Goal: Task Accomplishment & Management: Use online tool/utility

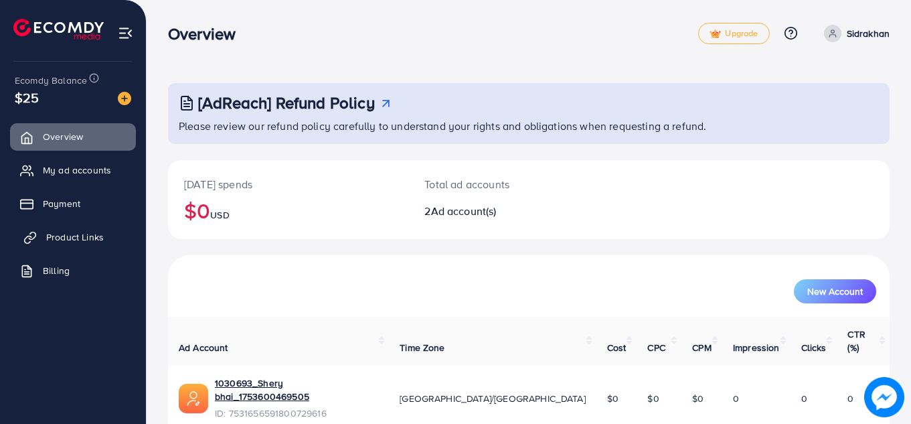
click at [74, 236] on span "Product Links" at bounding box center [75, 236] width 58 height 13
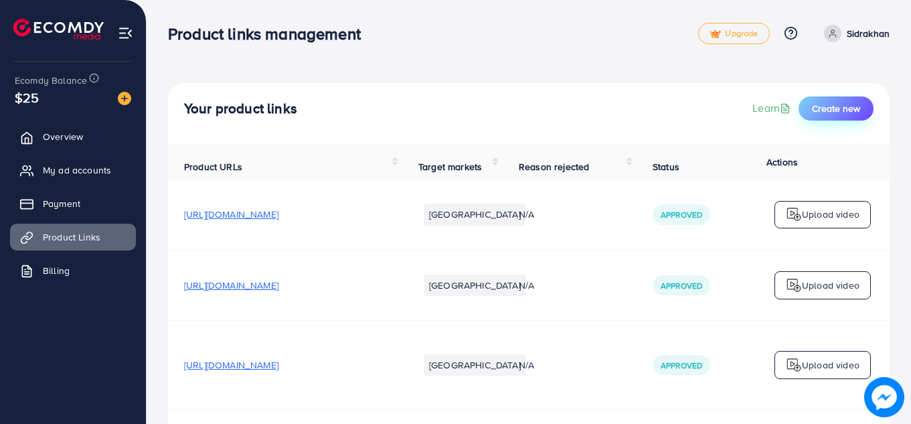
click at [836, 108] on span "Create new" at bounding box center [836, 108] width 48 height 13
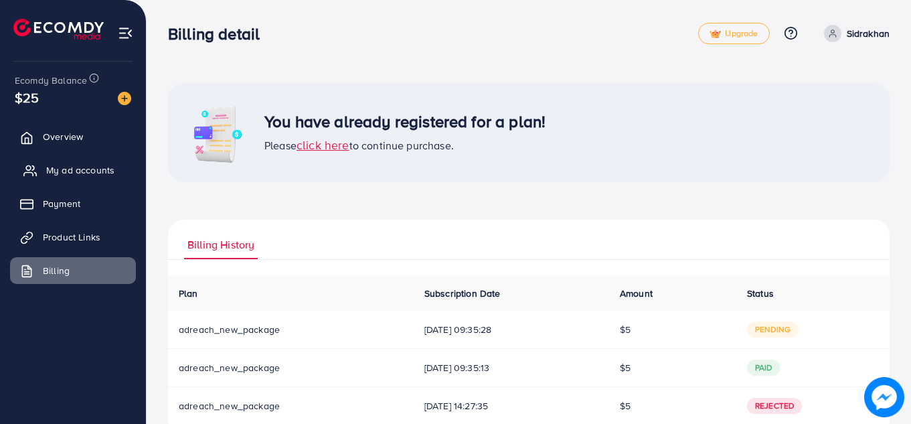
click at [108, 177] on link "My ad accounts" at bounding box center [73, 170] width 126 height 27
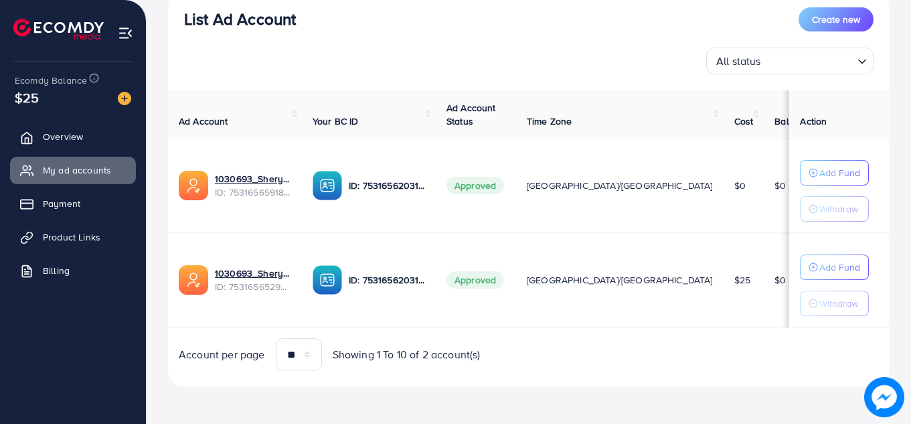
scroll to position [136, 0]
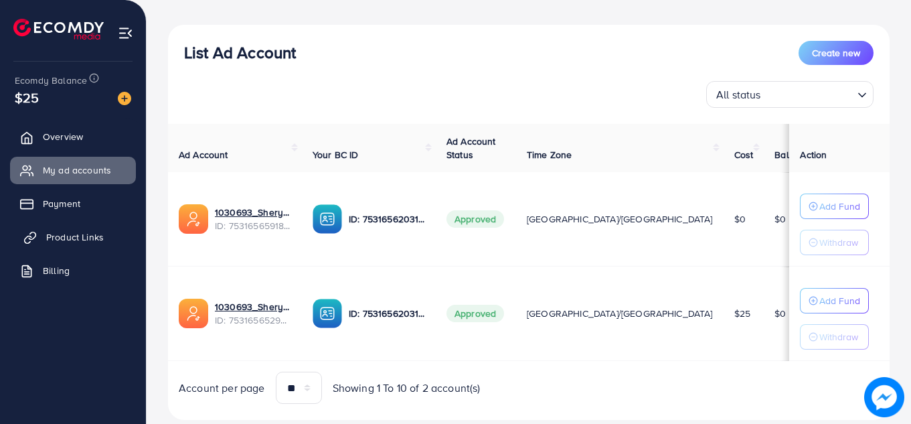
click at [86, 238] on span "Product Links" at bounding box center [75, 236] width 58 height 13
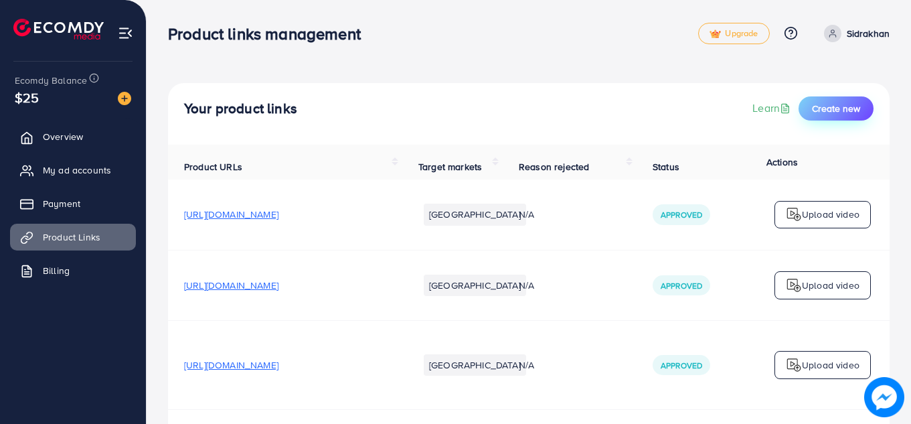
click at [834, 110] on span "Create new" at bounding box center [836, 108] width 48 height 13
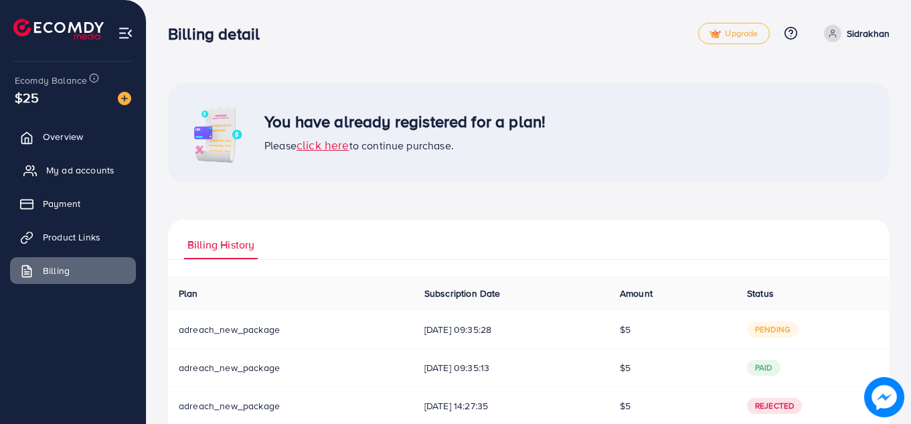
click at [66, 173] on span "My ad accounts" at bounding box center [80, 169] width 68 height 13
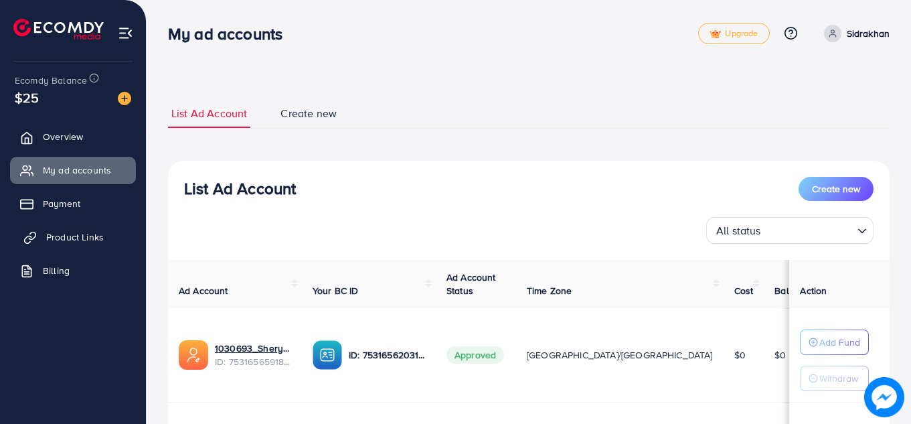
click at [31, 241] on icon at bounding box center [29, 237] width 13 height 13
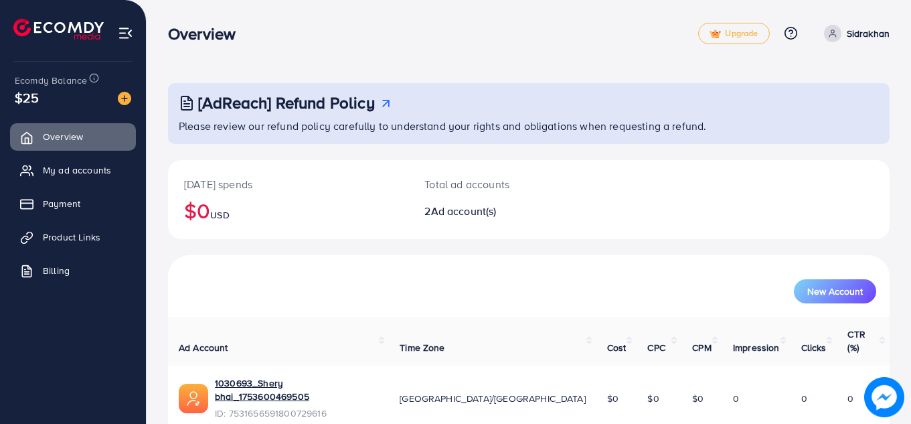
click at [127, 31] on img at bounding box center [125, 32] width 15 height 15
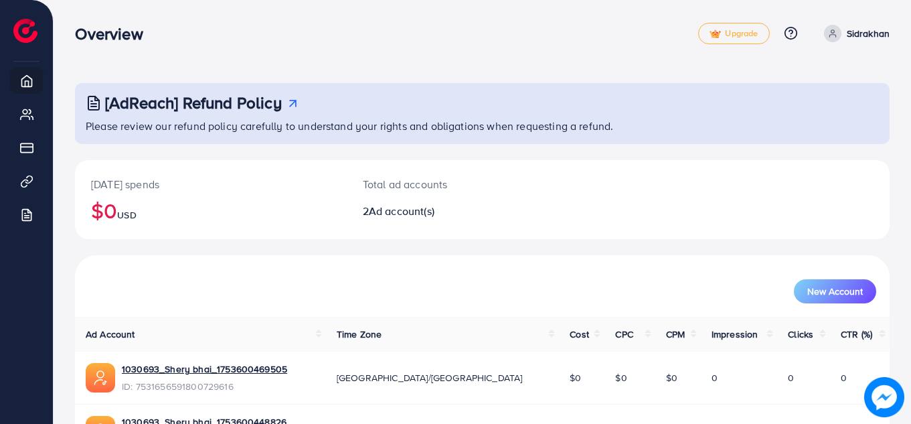
click at [854, 32] on p "Sidrakhan" at bounding box center [868, 33] width 43 height 16
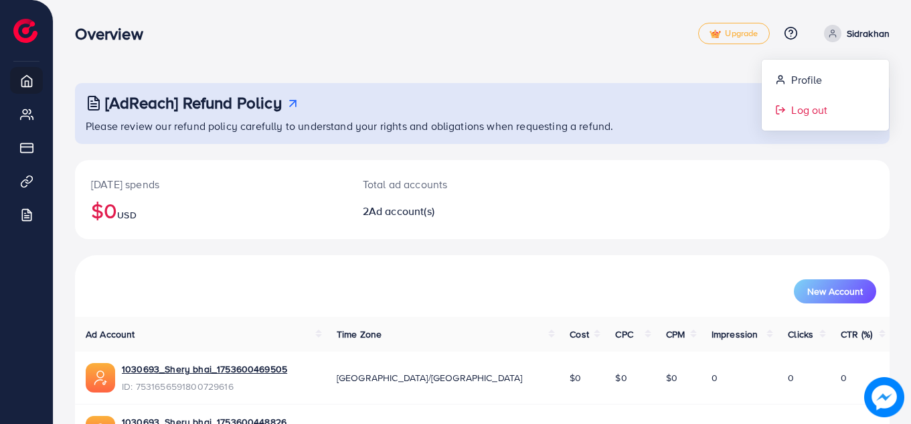
click at [801, 108] on span "Log out" at bounding box center [809, 110] width 36 height 16
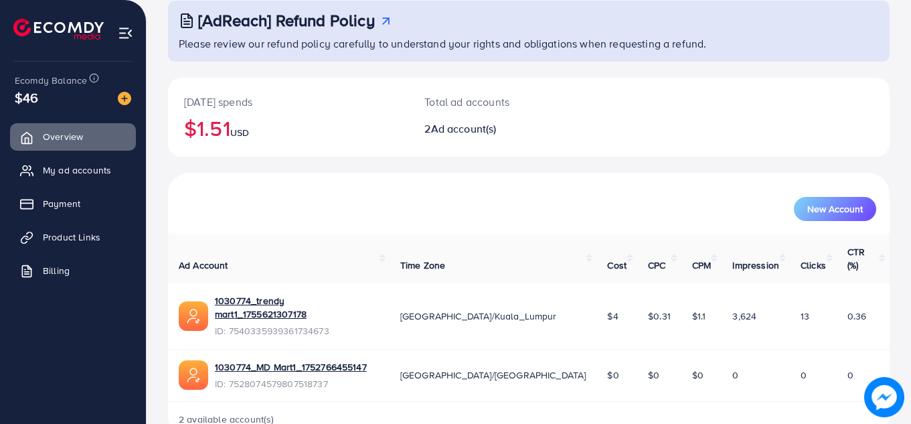
scroll to position [90, 0]
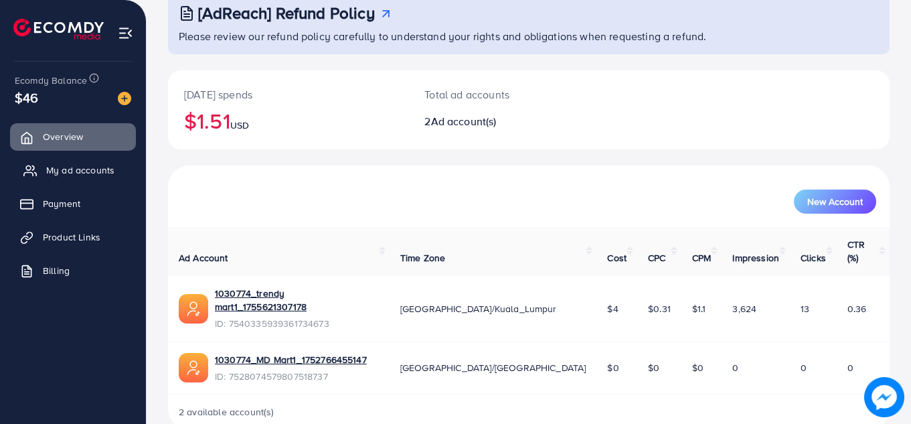
click at [104, 176] on span "My ad accounts" at bounding box center [80, 169] width 68 height 13
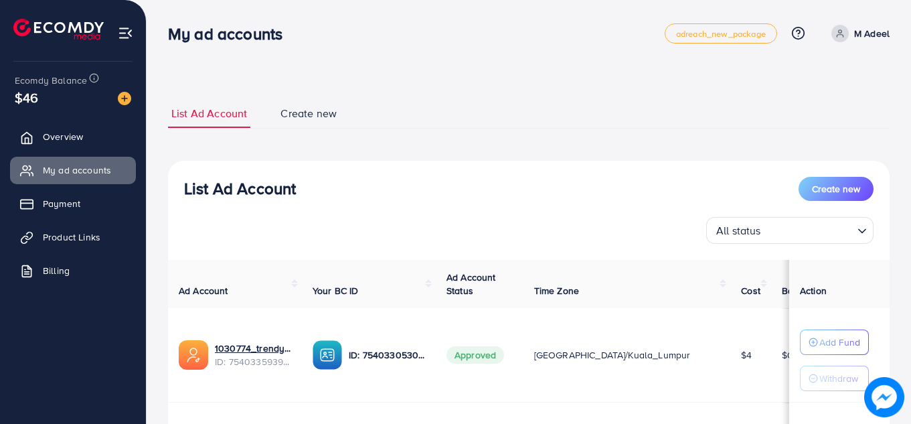
scroll to position [169, 0]
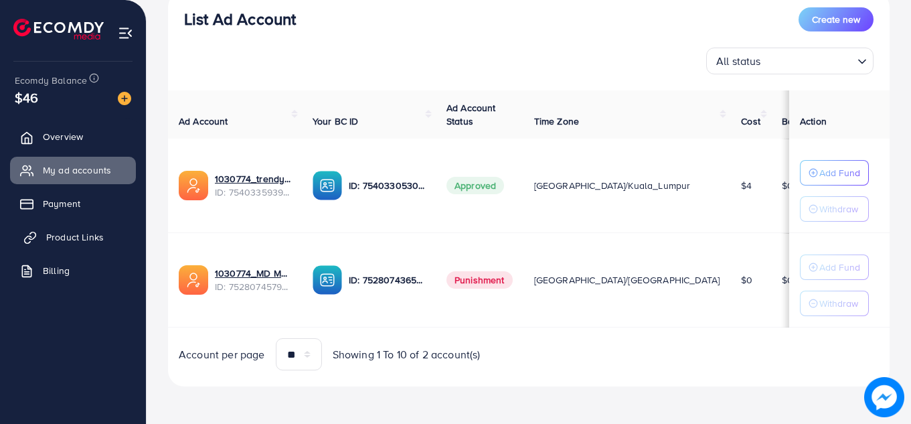
click at [103, 241] on link "Product Links" at bounding box center [73, 237] width 126 height 27
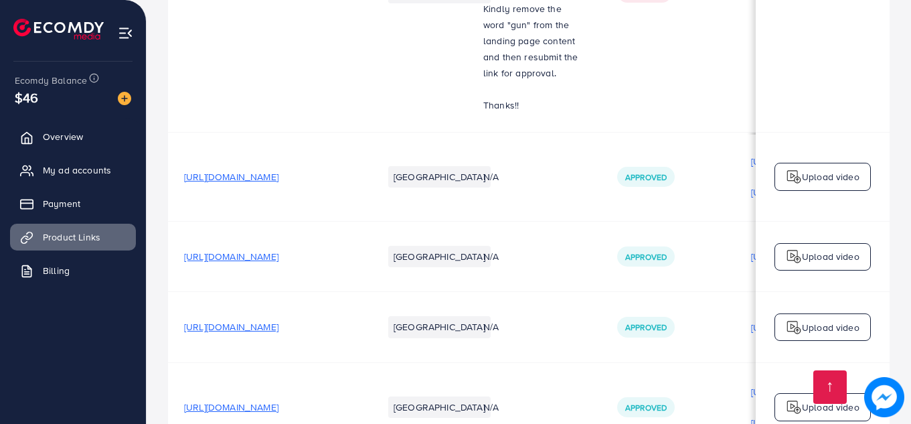
scroll to position [0, 341]
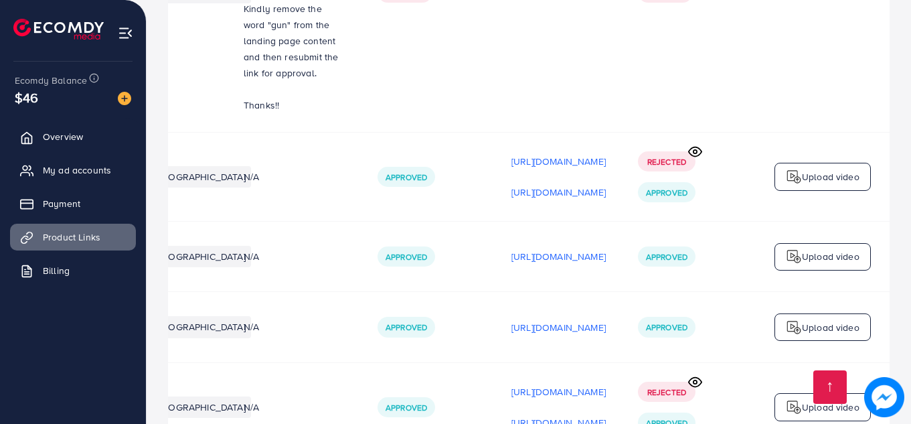
click at [517, 414] on p "https://files.ecomdy.com/videos/1e321255-f39f-4102-be5a-633e643591a5-1755877528…" at bounding box center [559, 422] width 94 height 16
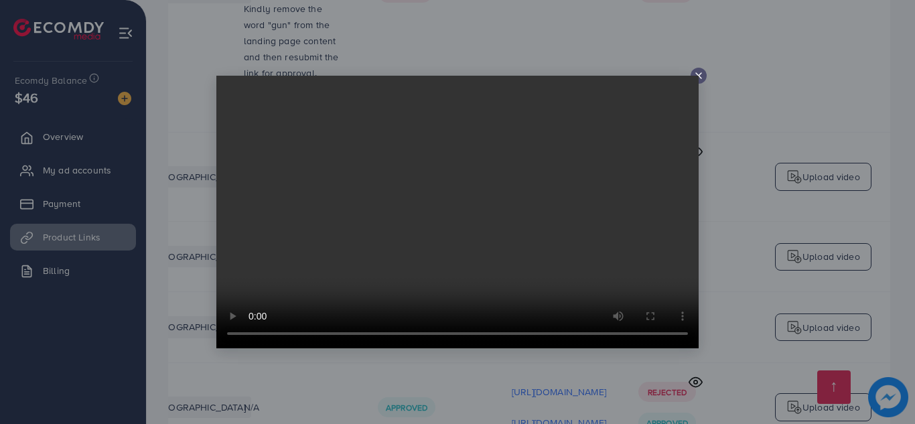
click at [698, 73] on icon at bounding box center [698, 75] width 11 height 11
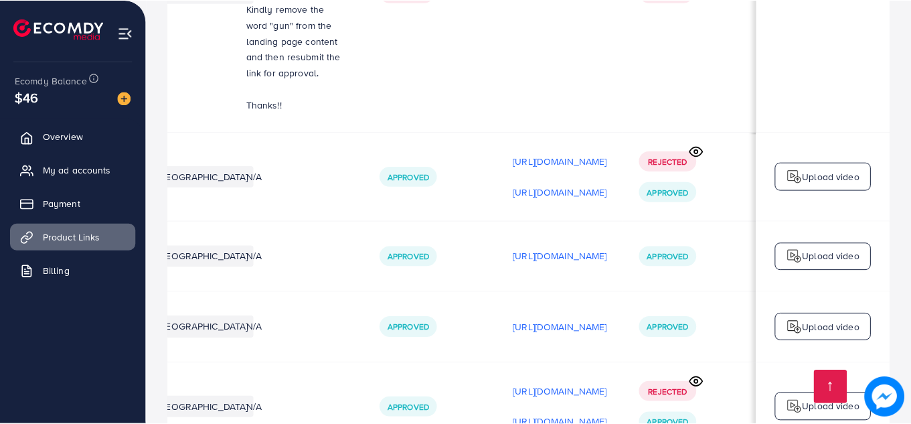
scroll to position [0, 338]
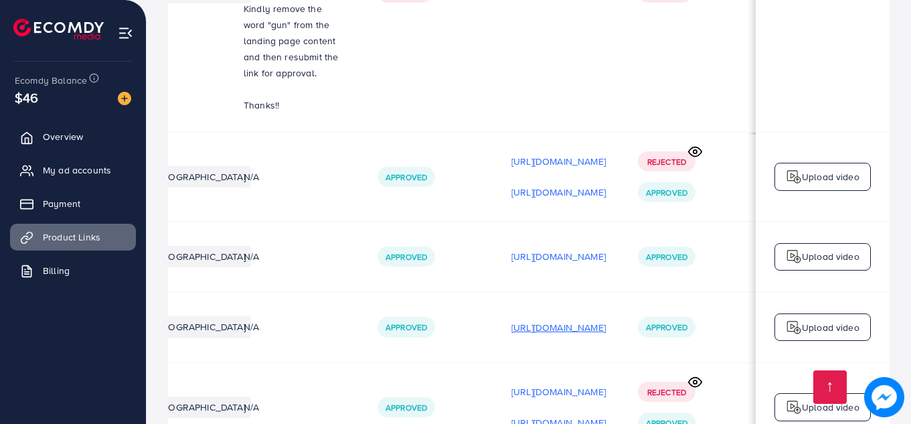
click at [554, 319] on p "https://files.ecomdy.com/videos/5796442f-4ffc-4718-8fbd-13c37f2e849d-1755703180…" at bounding box center [559, 327] width 94 height 16
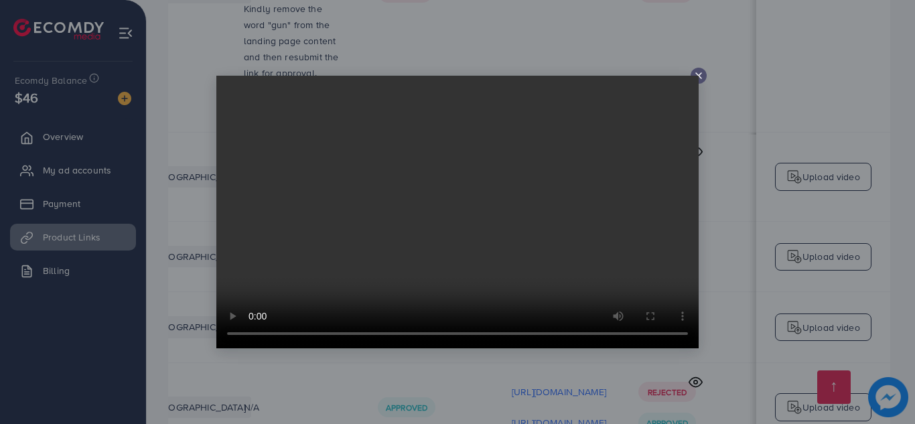
click at [696, 74] on icon at bounding box center [698, 75] width 11 height 11
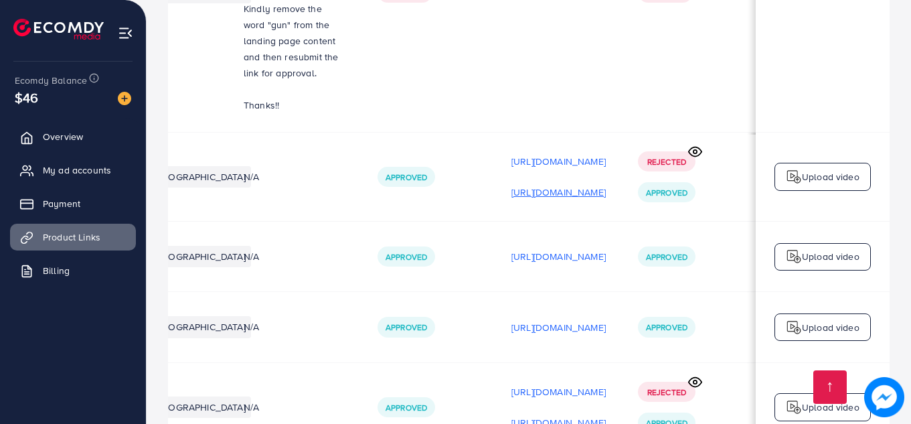
click at [548, 184] on p "https://files.ecomdy.com/videos/a7e7790e-73a4-422e-9493-938181a367fb-1755877499…" at bounding box center [559, 192] width 94 height 16
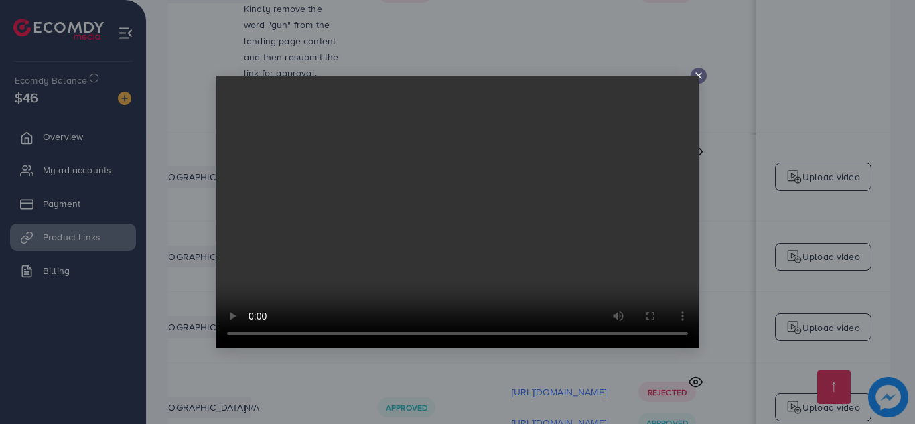
click at [697, 74] on line at bounding box center [698, 75] width 5 height 5
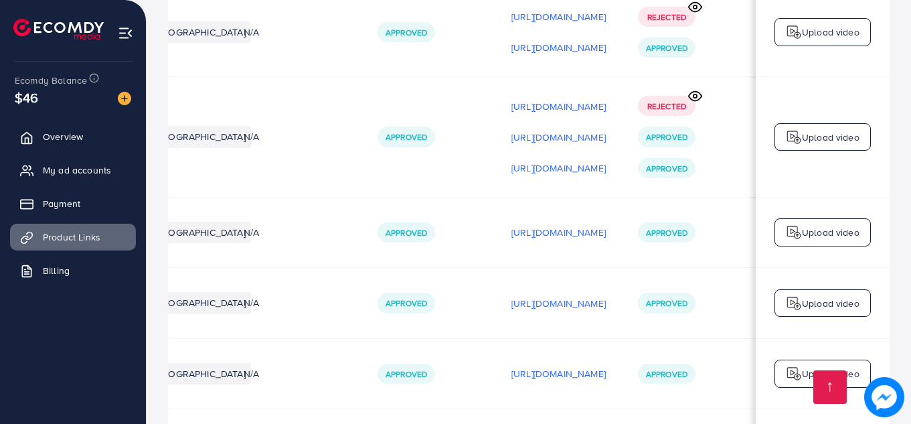
scroll to position [2623, 0]
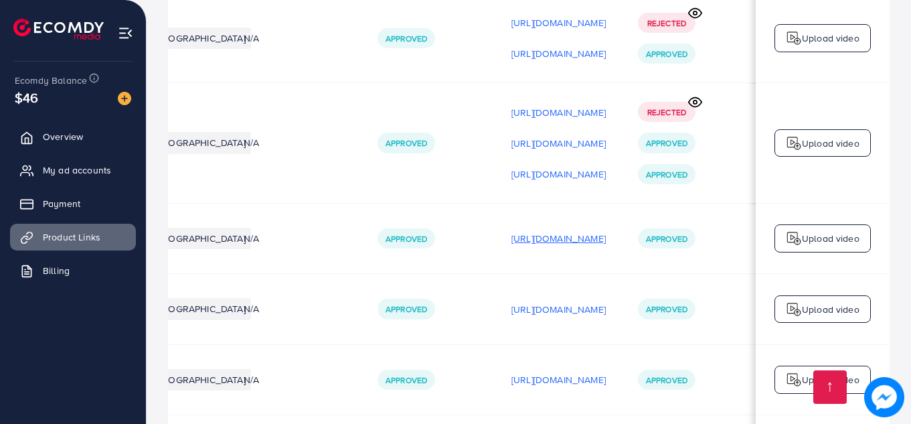
click at [568, 230] on p "https://files.ecomdy.com/videos/3b08839a-170f-49f9-8634-6a8f095970a7-1753358996…" at bounding box center [559, 238] width 94 height 16
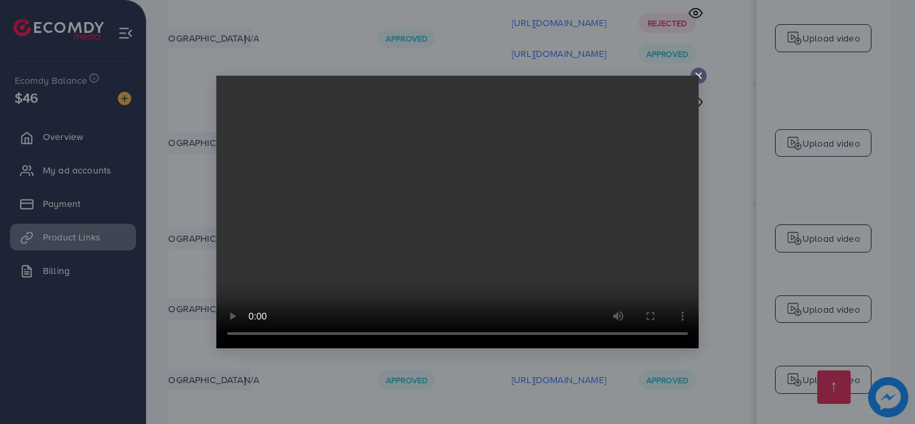
click at [701, 72] on icon at bounding box center [698, 75] width 11 height 11
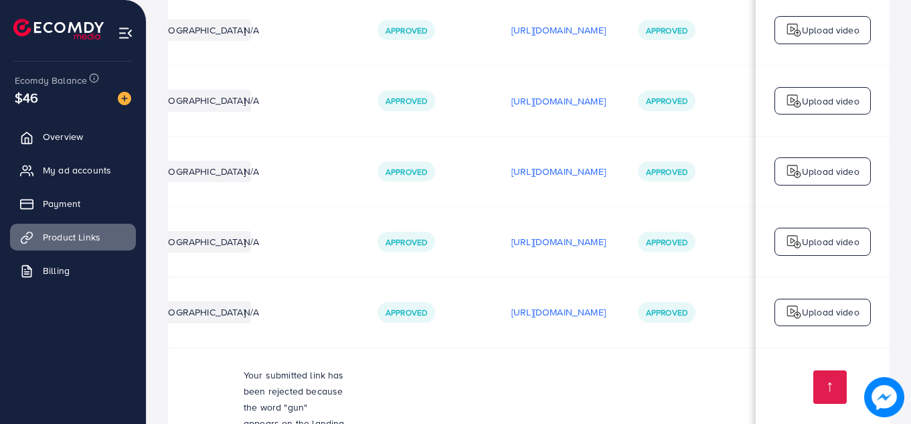
scroll to position [2835, 0]
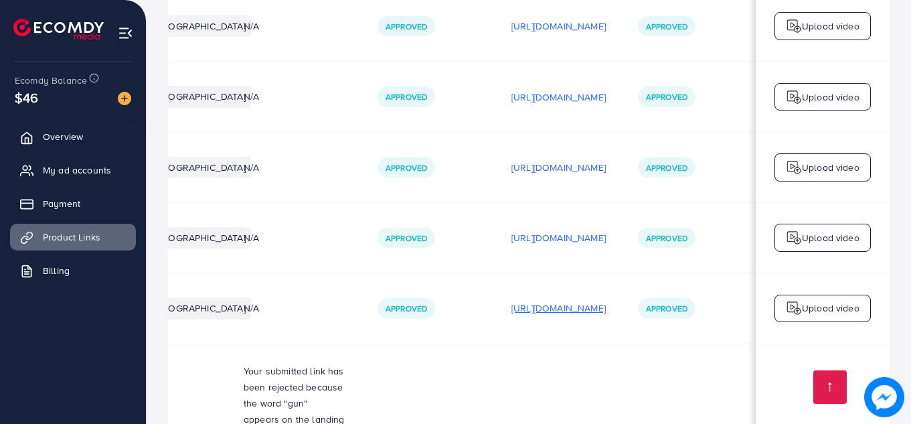
click at [539, 300] on p "https://files.ecomdy.com/videos/d3ef562d-a230-4bee-8c02-d15baa6c11ac-1753423388…" at bounding box center [559, 308] width 94 height 16
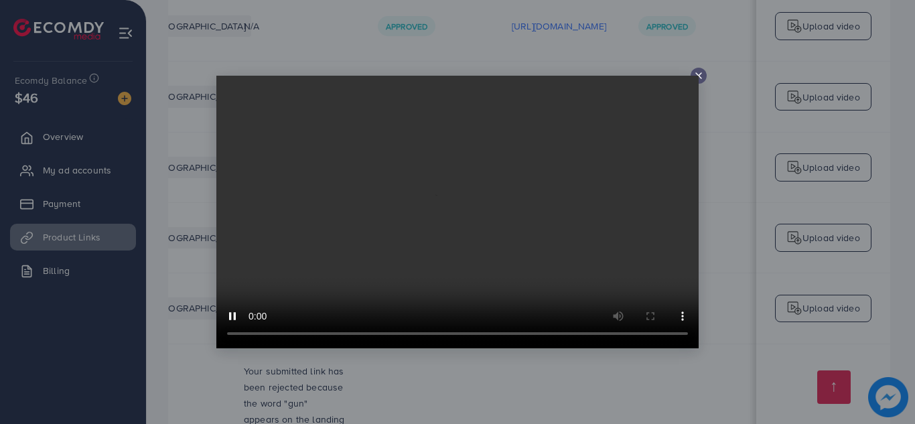
click at [700, 74] on line at bounding box center [698, 75] width 5 height 5
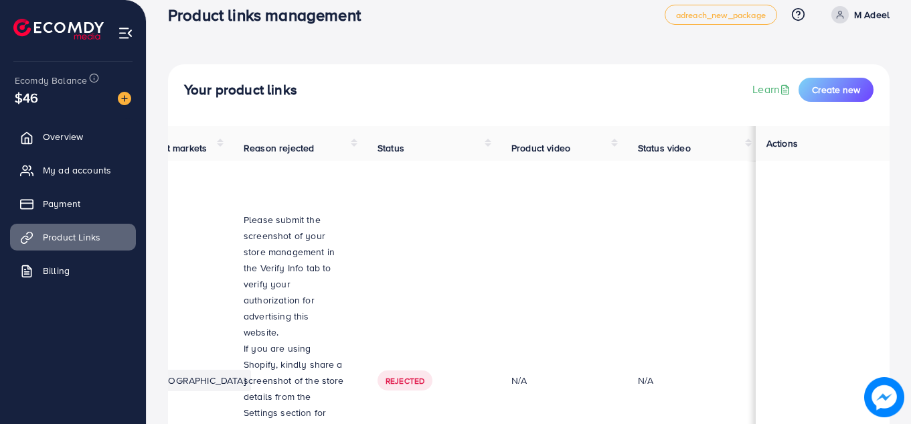
scroll to position [0, 0]
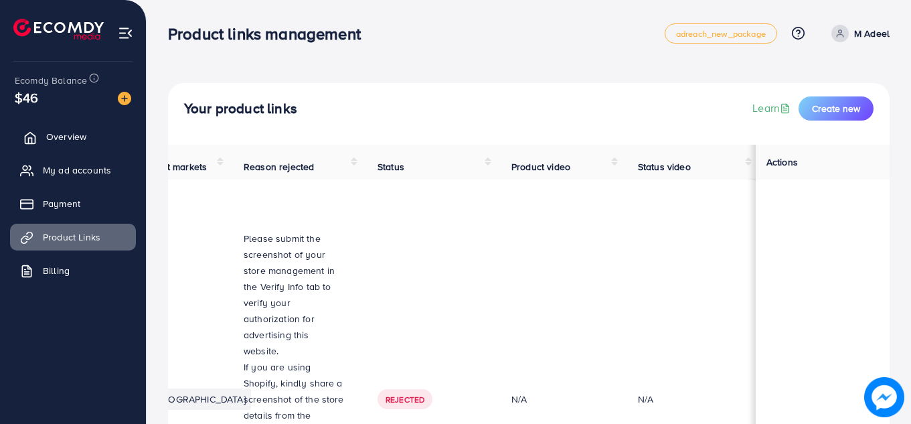
click at [63, 144] on link "Overview" at bounding box center [73, 136] width 126 height 27
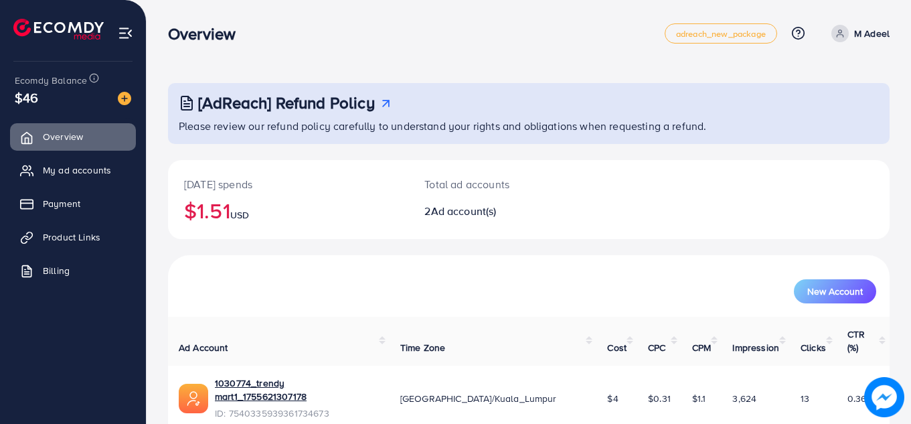
click at [868, 33] on p "M Adeel" at bounding box center [871, 33] width 35 height 16
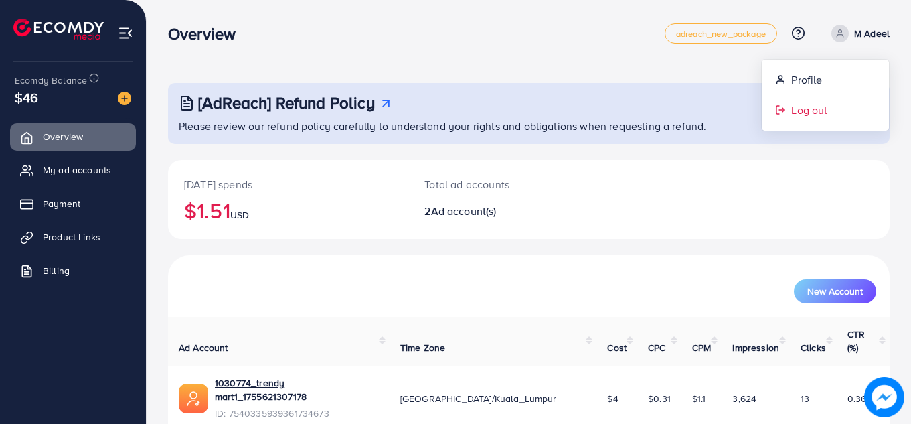
click at [811, 95] on link "Log out" at bounding box center [825, 110] width 127 height 30
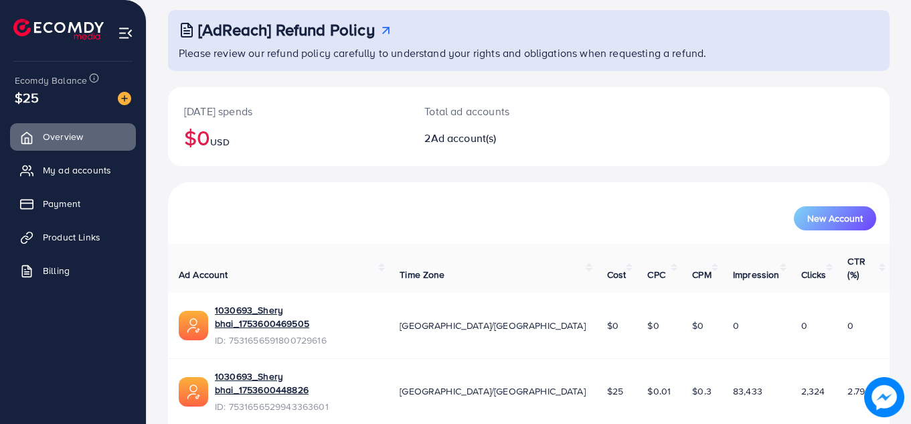
scroll to position [90, 0]
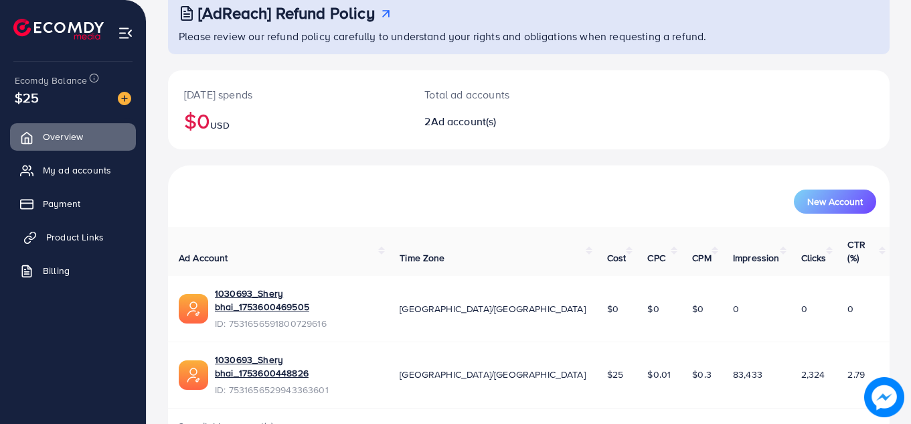
click at [76, 247] on link "Product Links" at bounding box center [73, 237] width 126 height 27
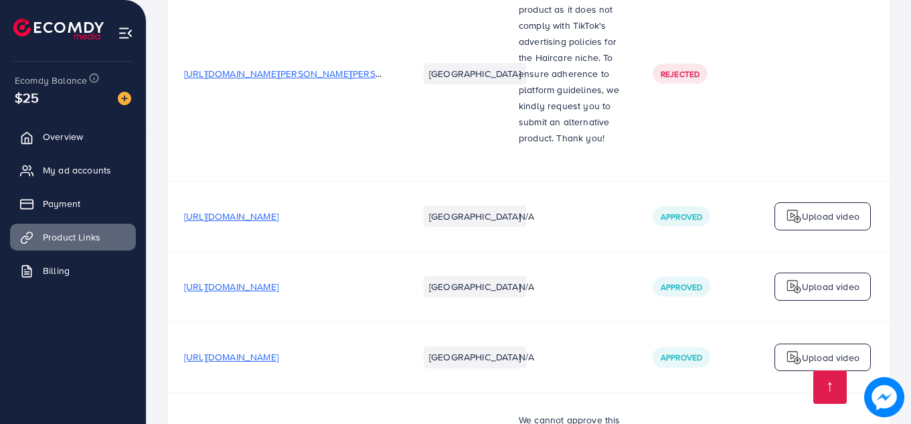
scroll to position [3304, 0]
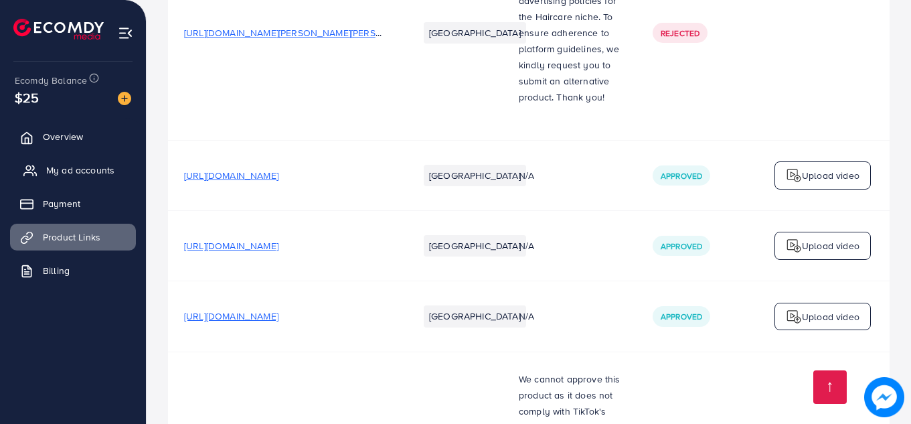
click at [80, 181] on link "My ad accounts" at bounding box center [73, 170] width 126 height 27
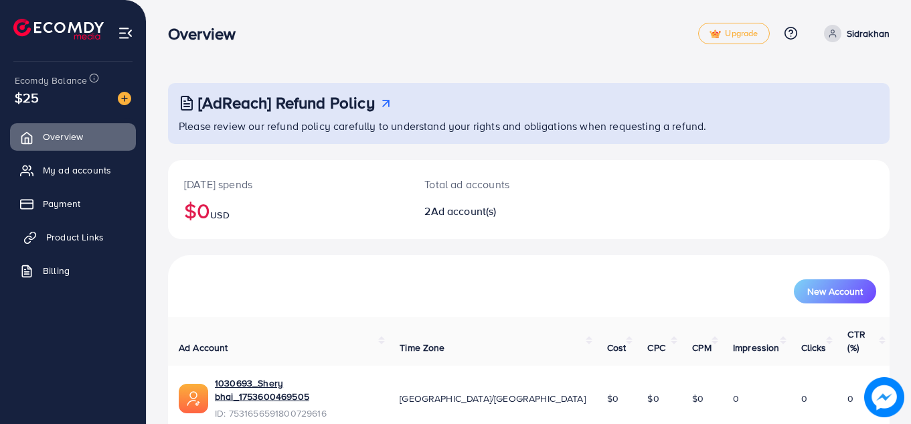
click at [80, 234] on span "Product Links" at bounding box center [75, 236] width 58 height 13
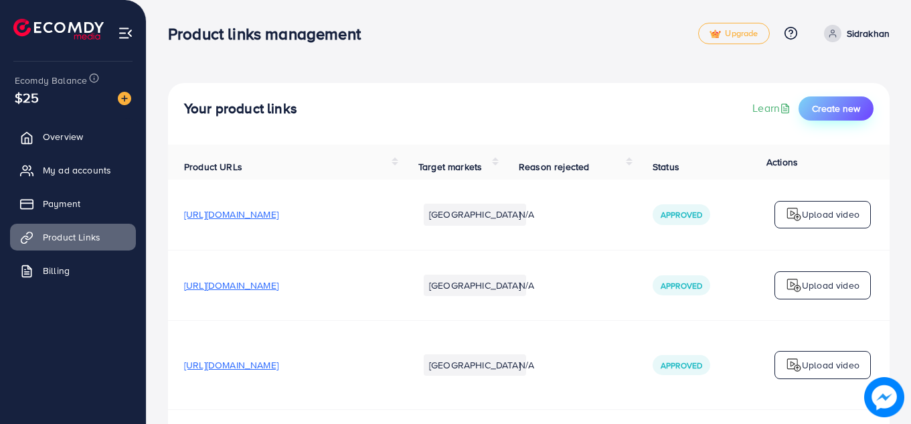
click at [832, 102] on span "Create new" at bounding box center [836, 108] width 48 height 13
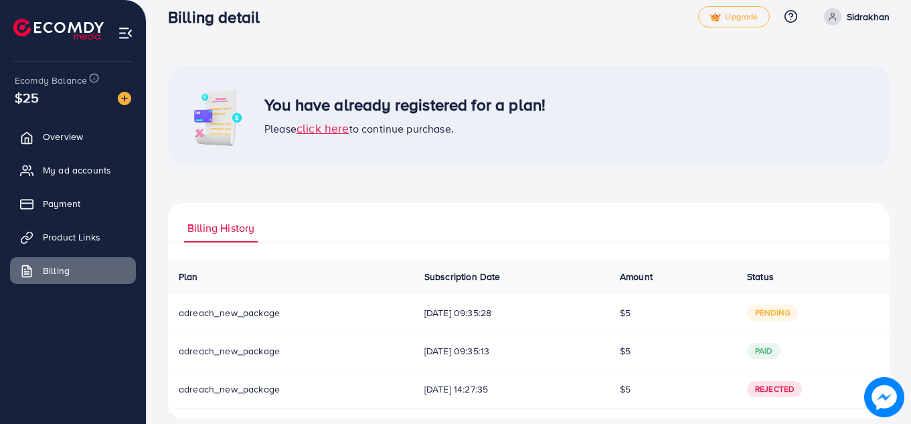
scroll to position [33, 0]
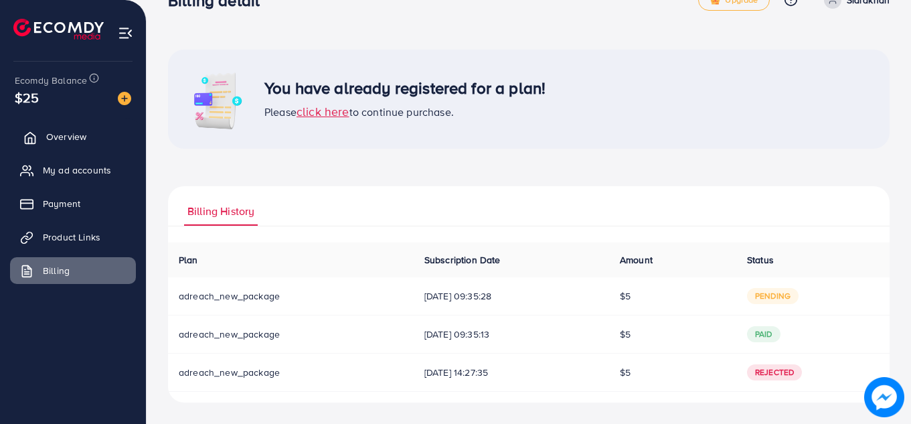
click at [68, 134] on span "Overview" at bounding box center [66, 136] width 40 height 13
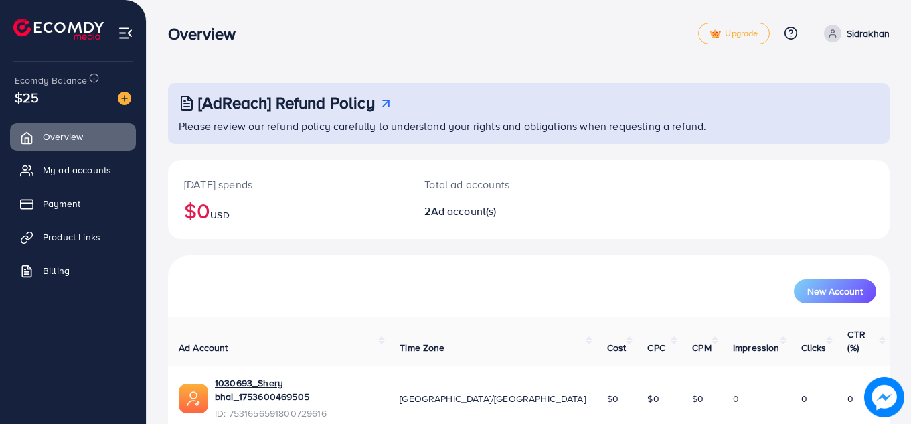
click at [868, 33] on p "Sidrakhan" at bounding box center [868, 33] width 43 height 16
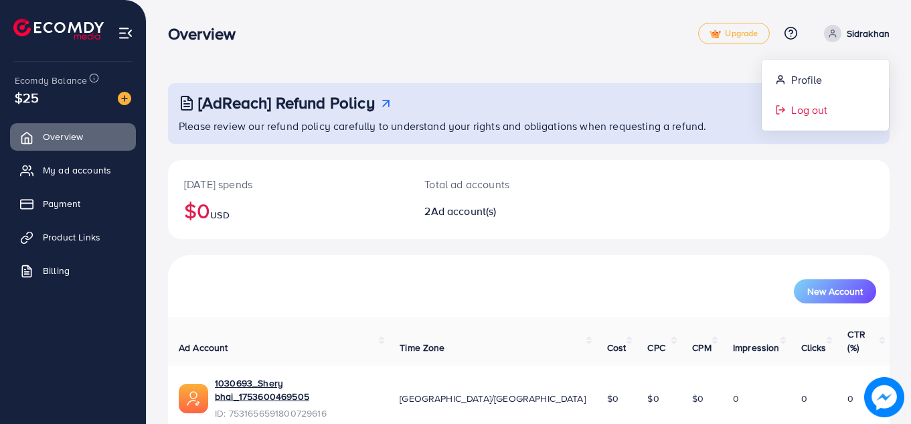
click at [815, 110] on span "Log out" at bounding box center [809, 110] width 36 height 16
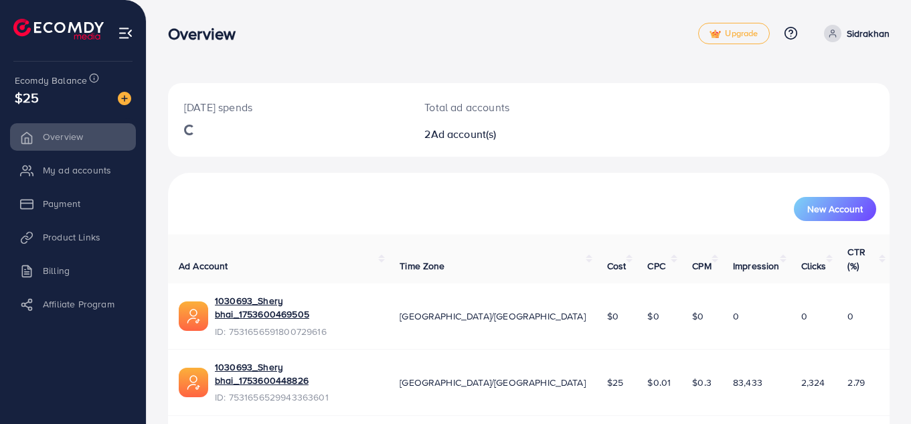
click at [861, 31] on p "Sidrakhan" at bounding box center [868, 33] width 43 height 16
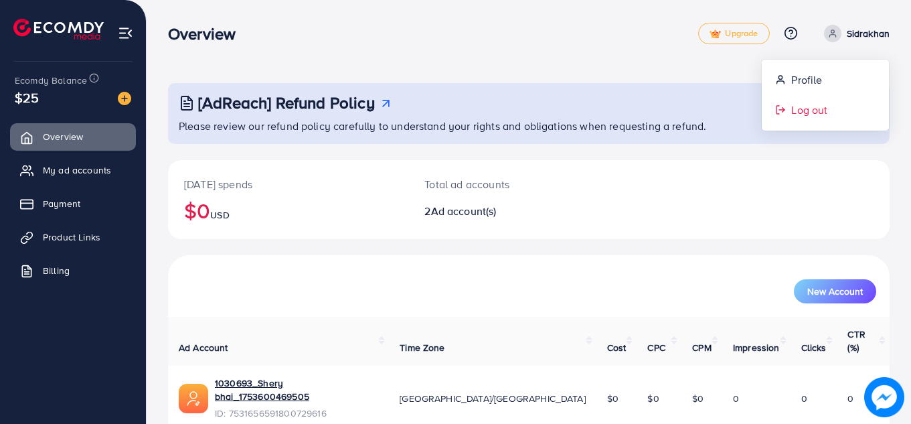
click at [811, 110] on span "Log out" at bounding box center [809, 110] width 36 height 16
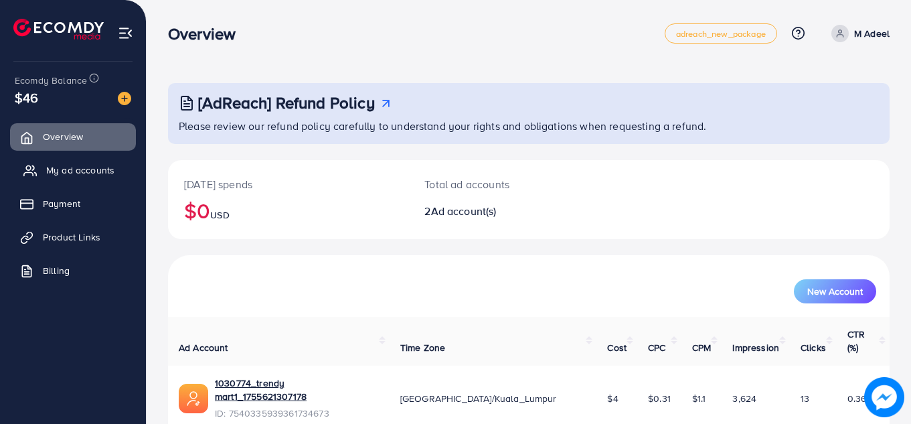
click at [88, 169] on span "My ad accounts" at bounding box center [80, 169] width 68 height 13
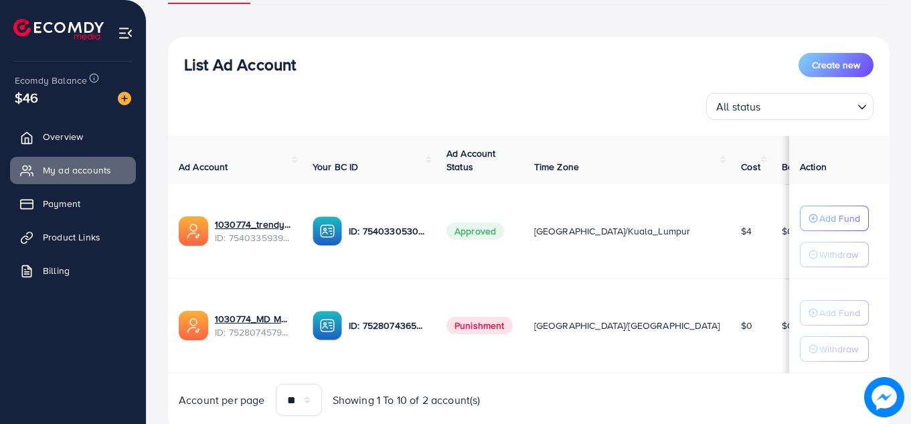
scroll to position [156, 0]
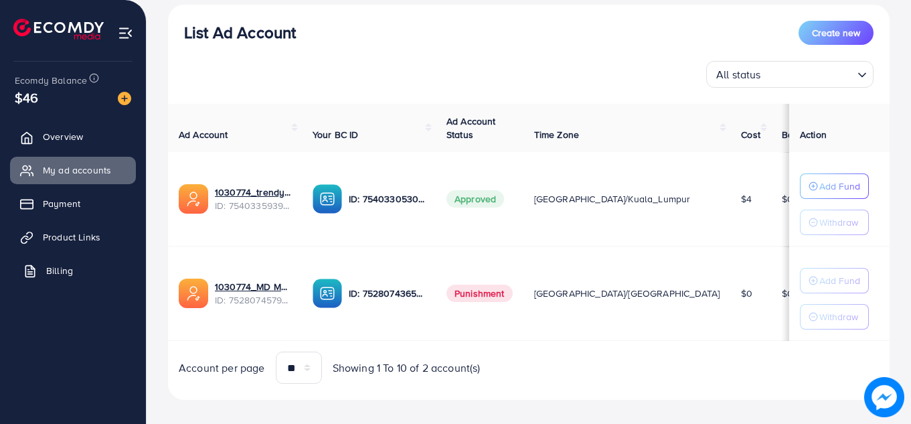
click at [49, 266] on span "Billing" at bounding box center [59, 270] width 27 height 13
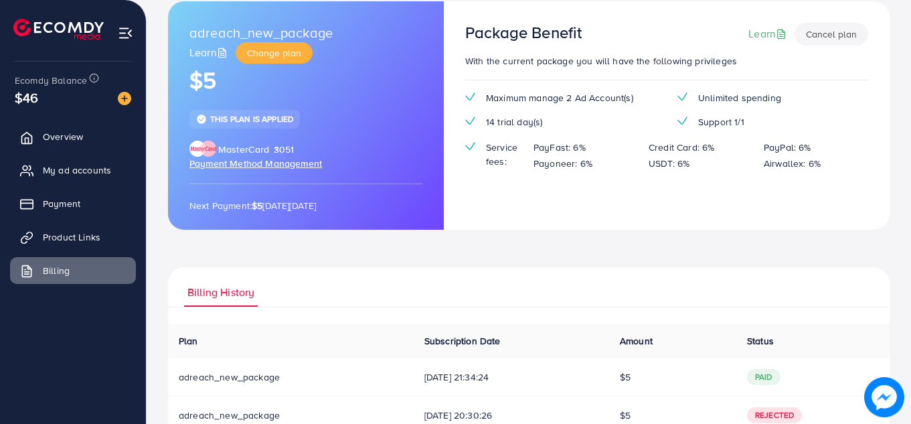
scroll to position [110, 0]
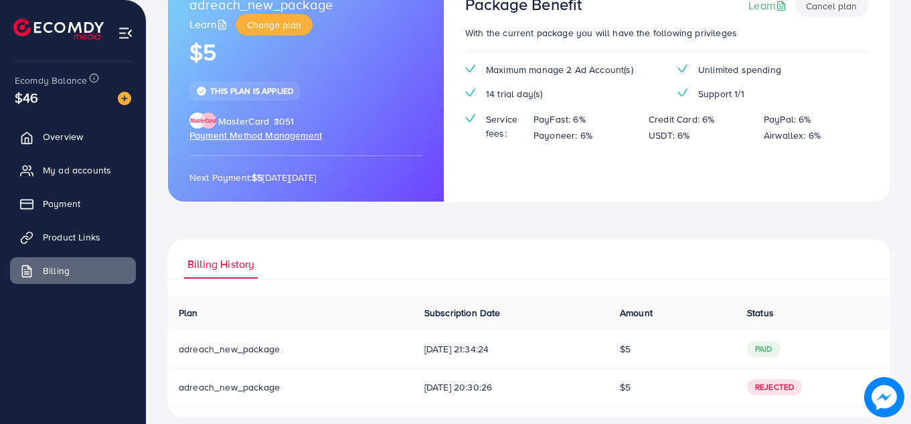
click at [63, 122] on ul "Overview My ad accounts Payment Product Links Billing" at bounding box center [73, 208] width 146 height 180
click at [102, 175] on span "My ad accounts" at bounding box center [80, 169] width 68 height 13
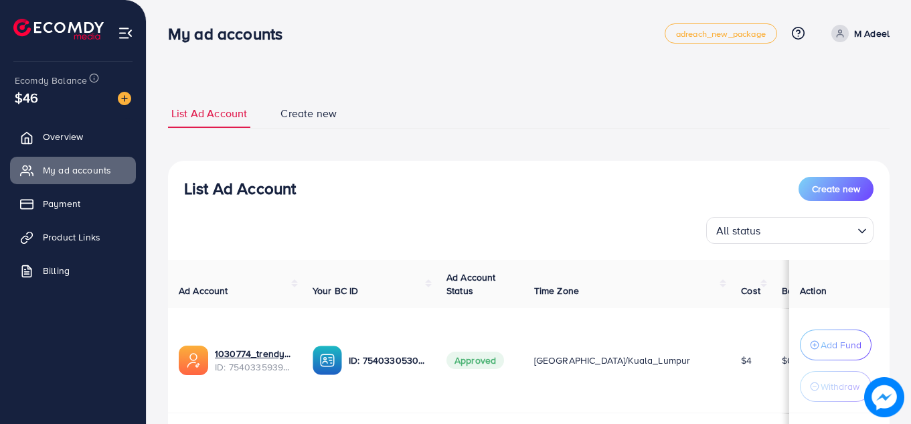
click at [859, 38] on p "M Adeel" at bounding box center [871, 33] width 35 height 16
click at [812, 118] on span "Log out" at bounding box center [809, 110] width 36 height 16
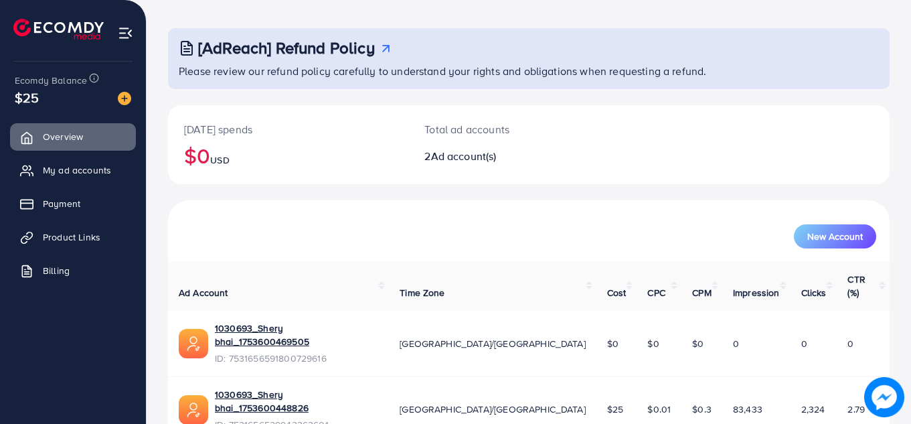
scroll to position [90, 0]
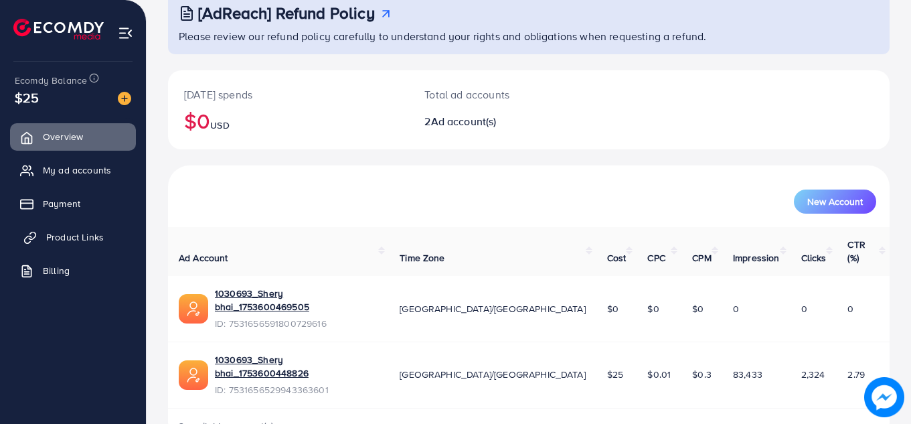
click at [78, 240] on span "Product Links" at bounding box center [75, 236] width 58 height 13
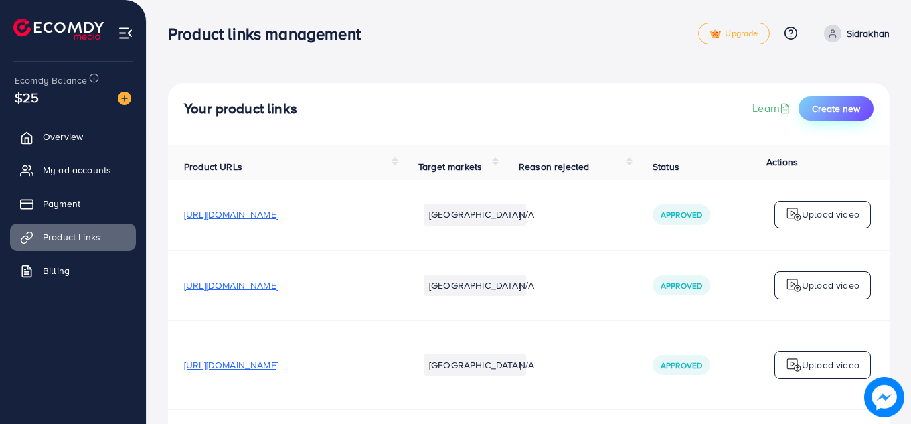
click at [835, 104] on span "Create new" at bounding box center [836, 108] width 48 height 13
